Goal: Task Accomplishment & Management: Use online tool/utility

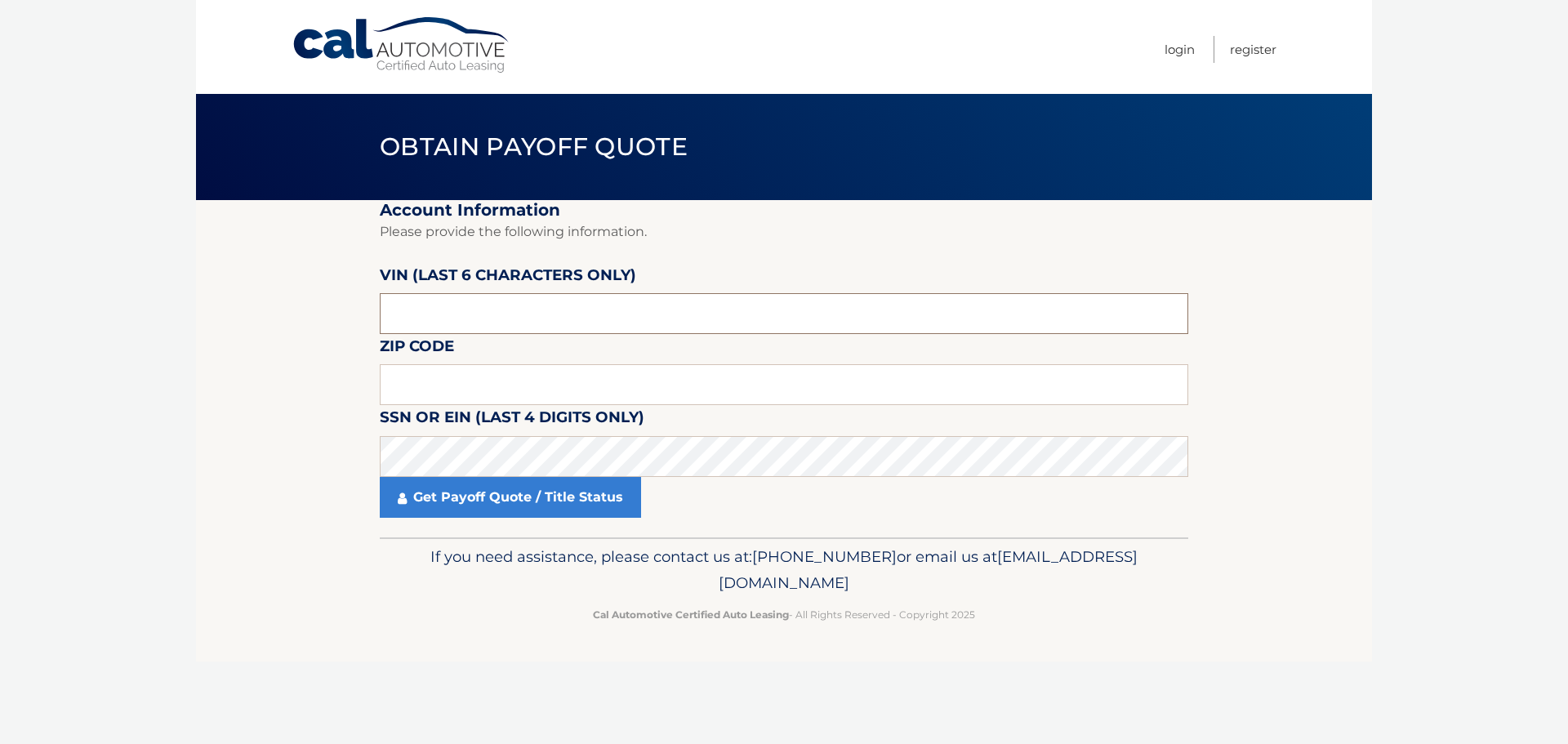
click at [526, 323] on input "text" at bounding box center [784, 313] width 809 height 41
paste input "009589"
type input "009589"
click at [519, 380] on input "text" at bounding box center [784, 384] width 809 height 41
type input "11776"
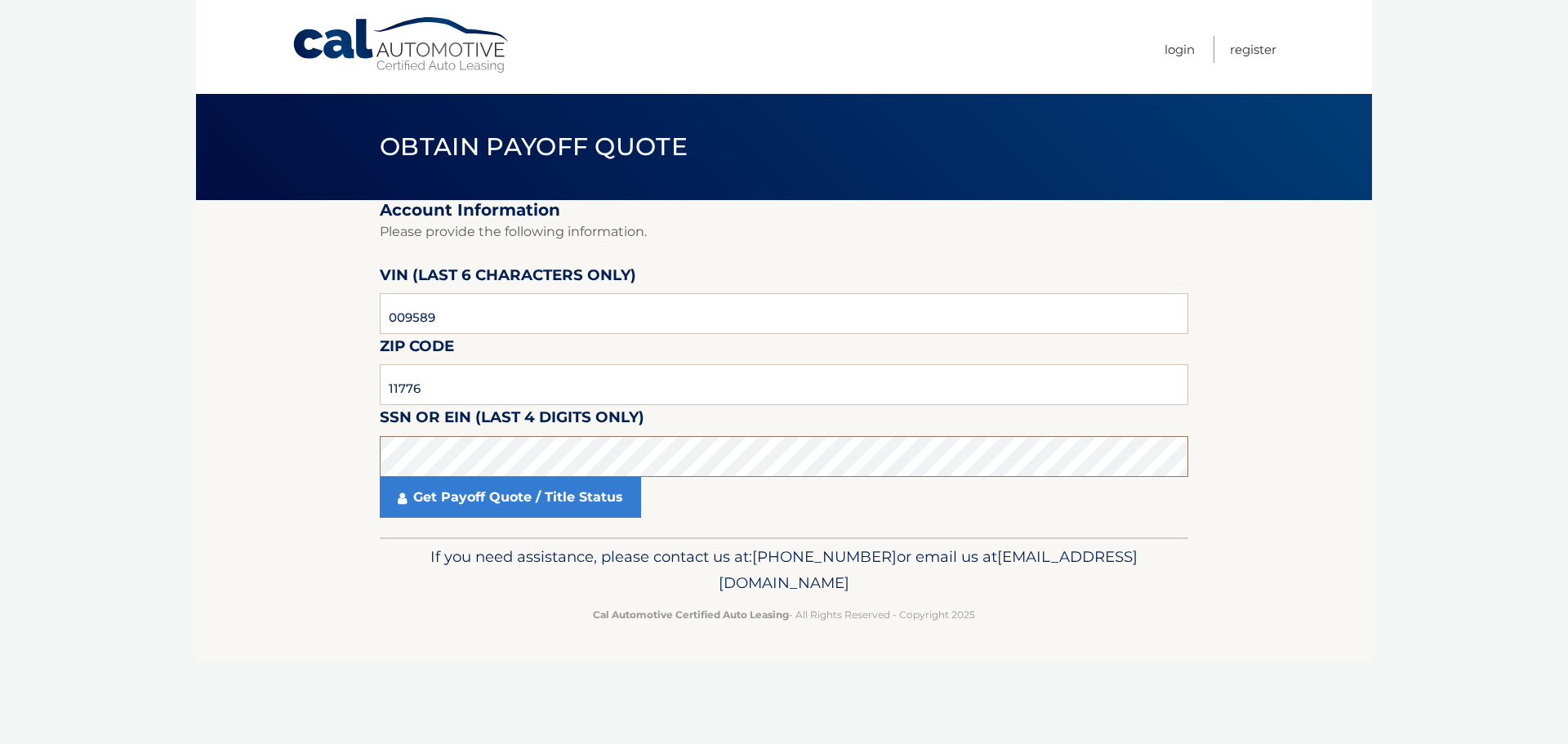
click button "For Originating Dealer" at bounding box center [0, 0] width 0 height 0
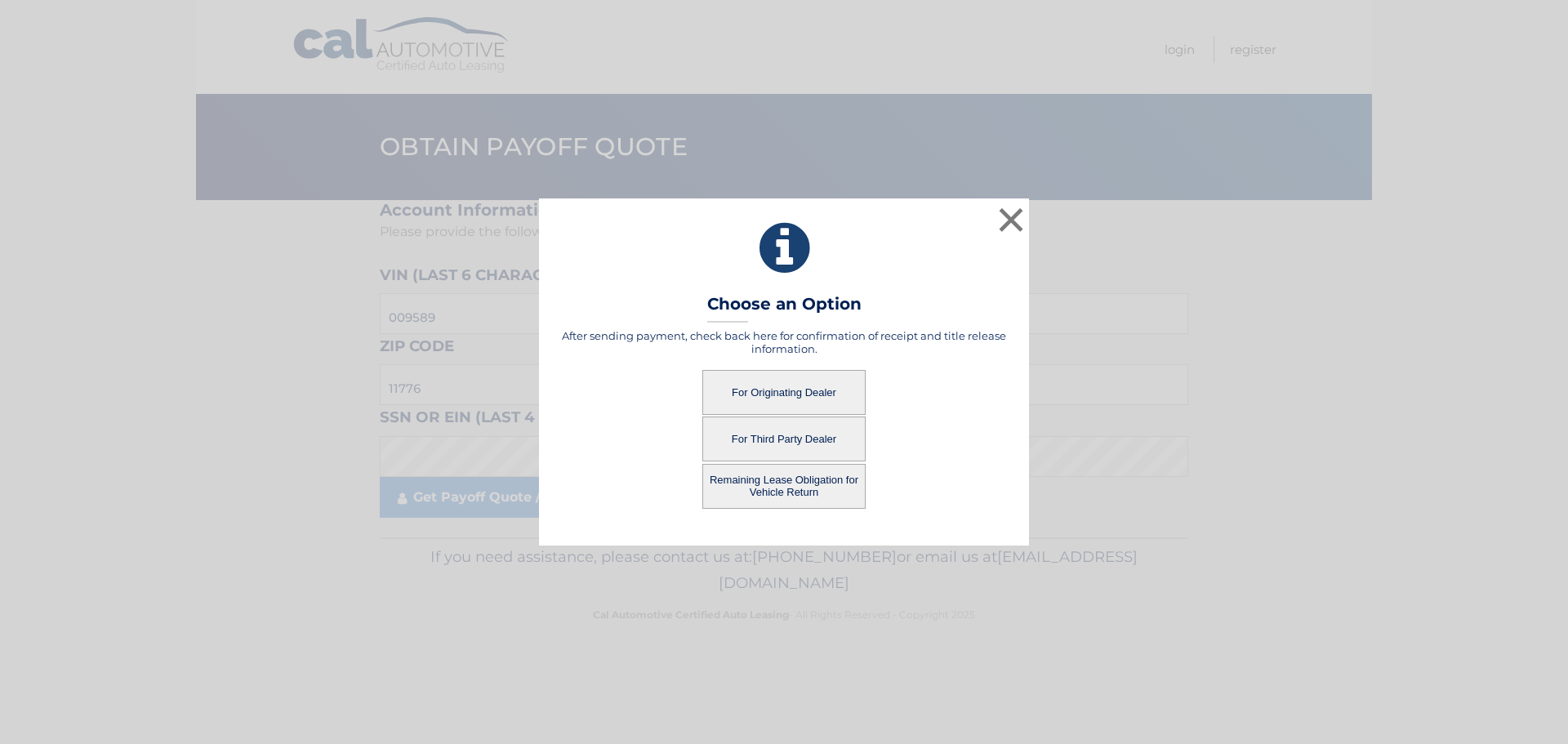
click at [753, 394] on button "For Originating Dealer" at bounding box center [784, 392] width 163 height 45
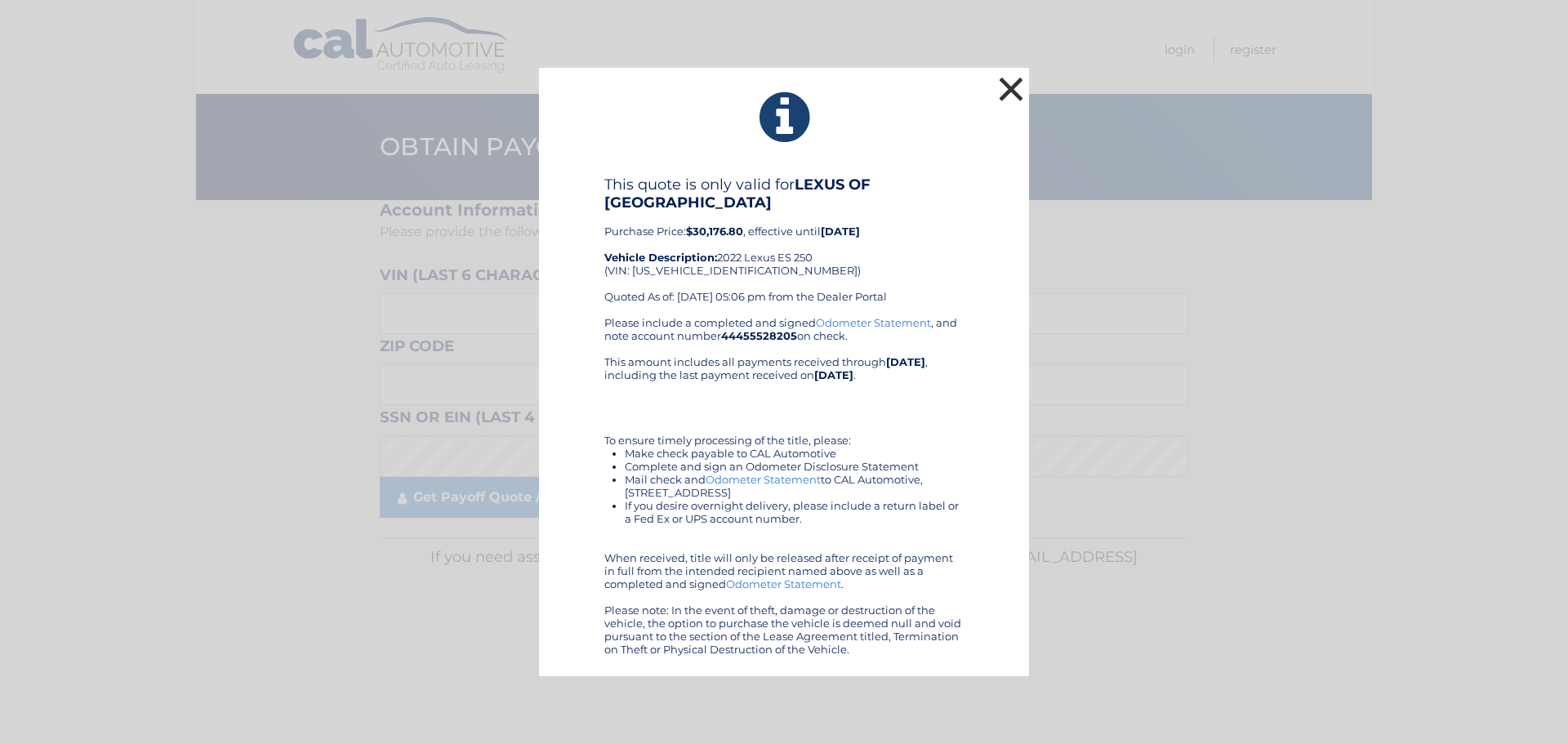
click at [1000, 81] on button "×" at bounding box center [1010, 89] width 32 height 32
